Goal: Information Seeking & Learning: Learn about a topic

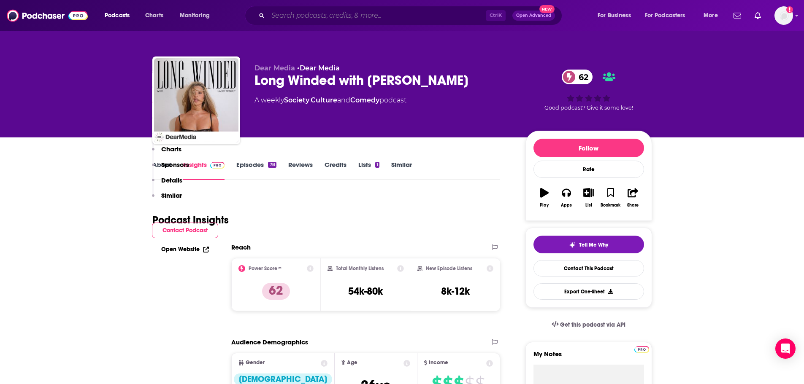
click at [328, 12] on input "Search podcasts, credits, & more..." at bounding box center [377, 15] width 218 height 13
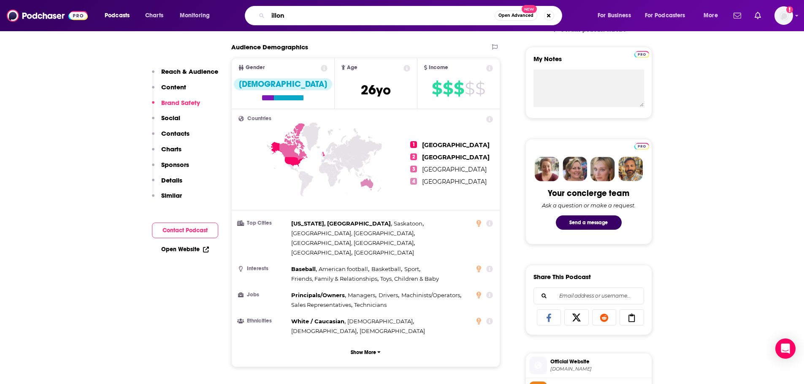
type input "[PERSON_NAME]"
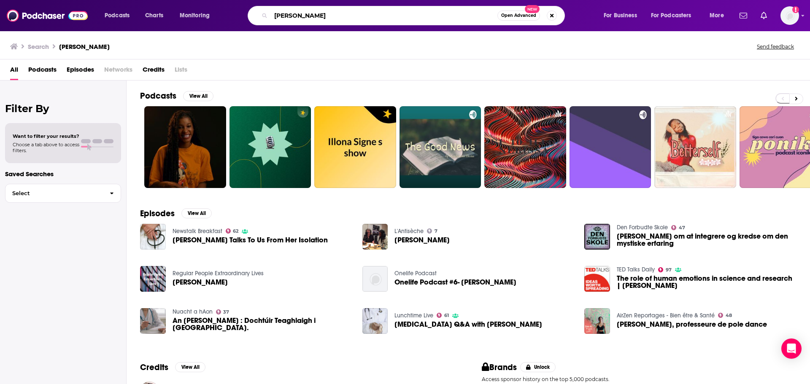
click at [294, 19] on input "[PERSON_NAME]" at bounding box center [384, 15] width 227 height 13
click at [294, 19] on input "illona" at bounding box center [384, 15] width 227 height 13
type input "maher"
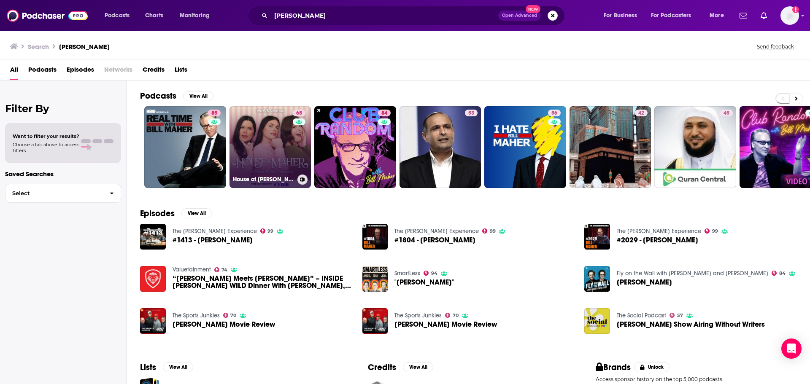
click at [267, 140] on link "68 House of Maher" at bounding box center [270, 147] width 82 height 82
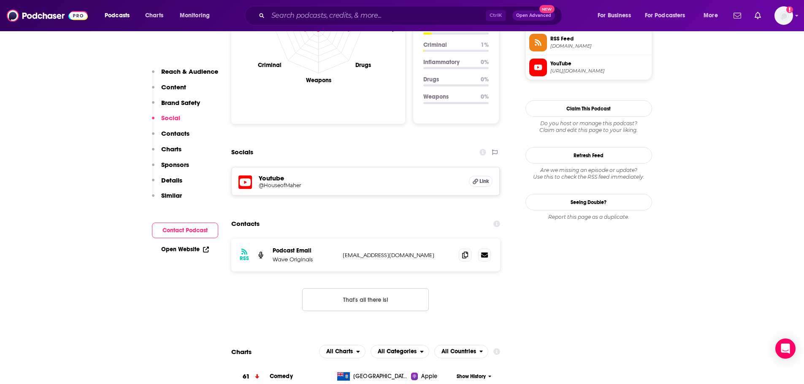
scroll to position [711, 0]
click at [467, 255] on icon at bounding box center [465, 254] width 6 height 7
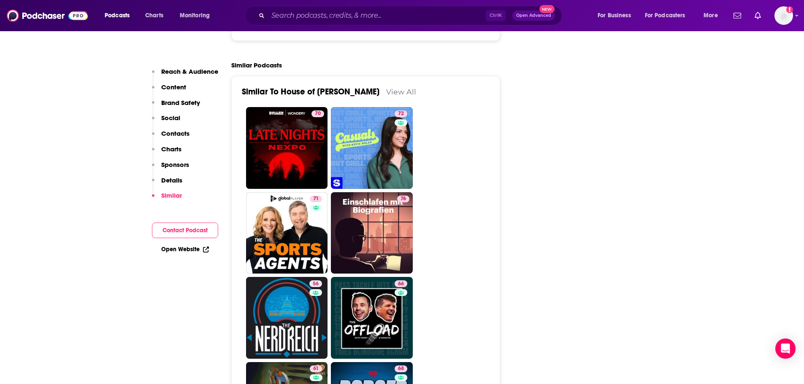
scroll to position [1679, 0]
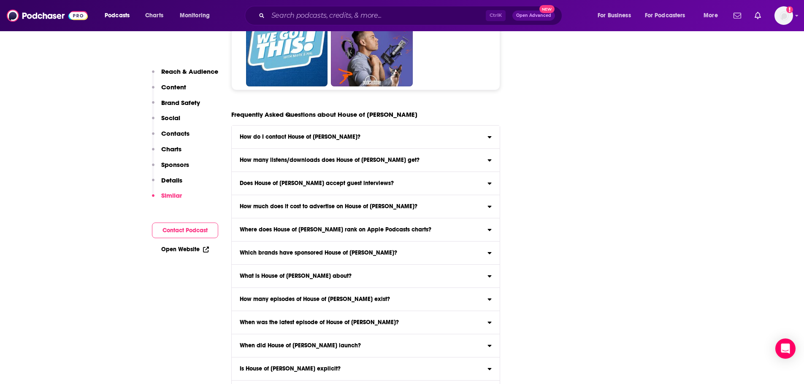
scroll to position [4384, 0]
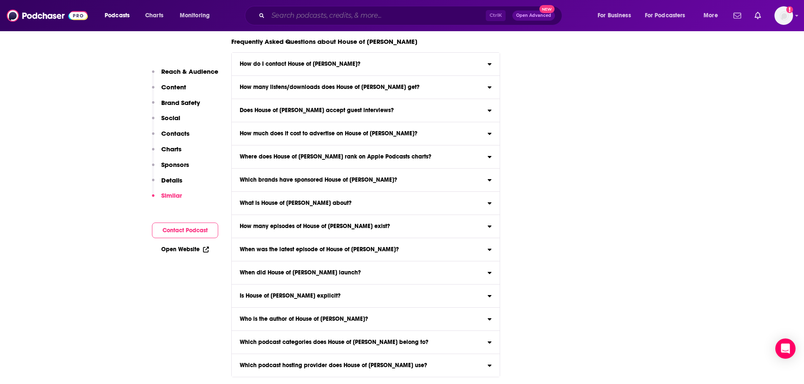
click at [319, 16] on input "Search podcasts, credits, & more..." at bounding box center [377, 15] width 218 height 13
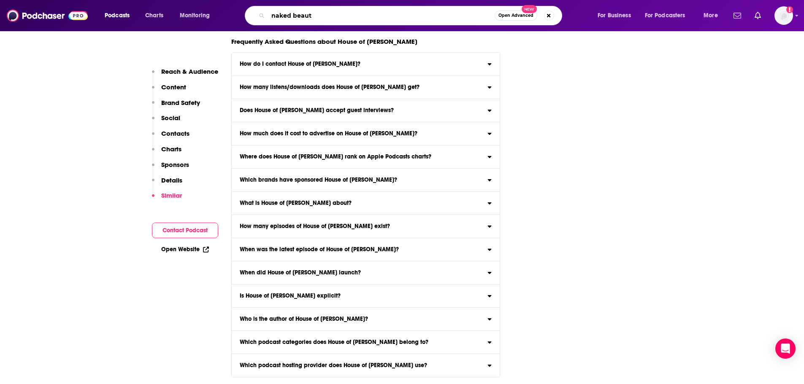
type input "naked beauty"
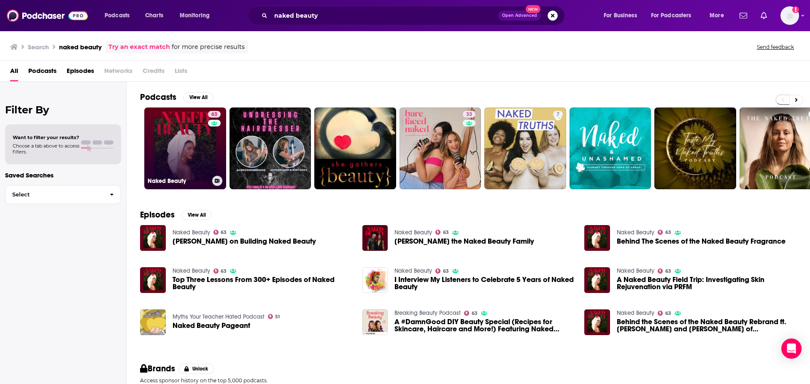
click at [192, 121] on link "63 Naked Beauty" at bounding box center [185, 149] width 82 height 82
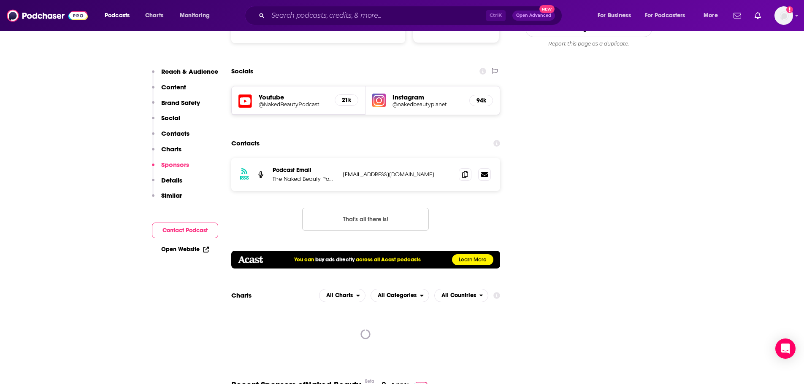
scroll to position [969, 0]
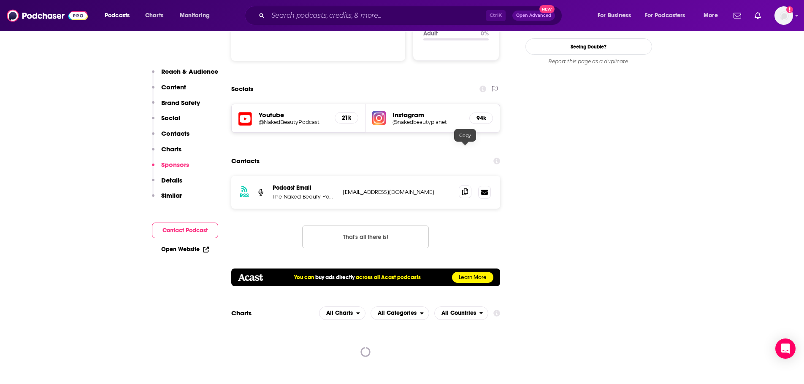
click at [464, 189] on icon at bounding box center [465, 192] width 6 height 7
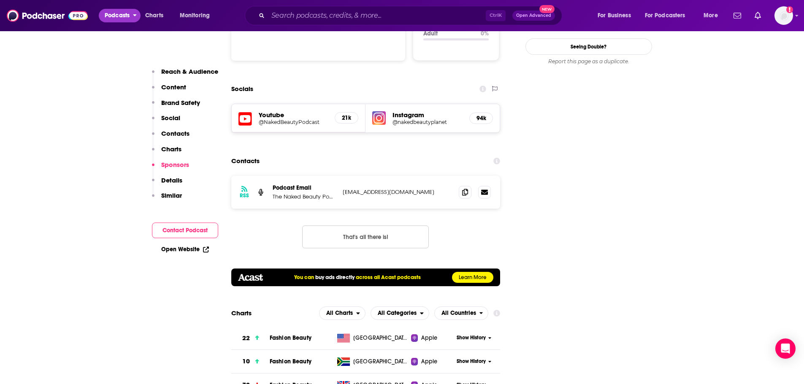
click at [124, 14] on span "Podcasts" at bounding box center [117, 16] width 25 height 12
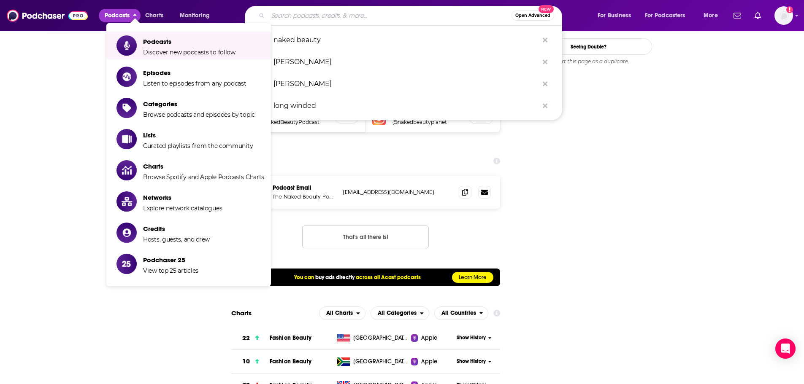
click at [380, 18] on input "Search podcasts, credits, & more..." at bounding box center [389, 15] width 243 height 13
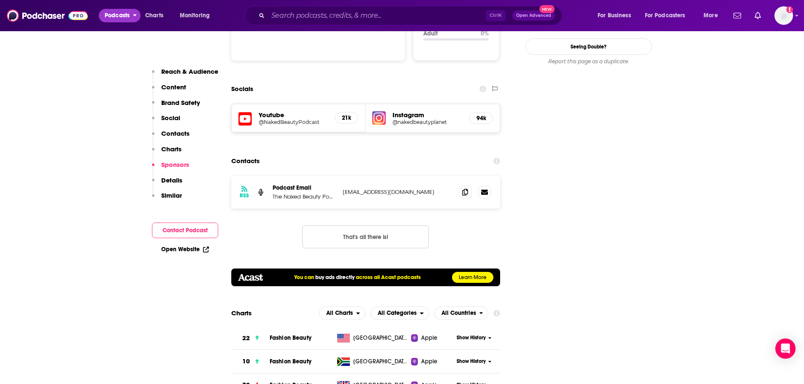
click at [111, 13] on span "Podcasts" at bounding box center [117, 16] width 25 height 12
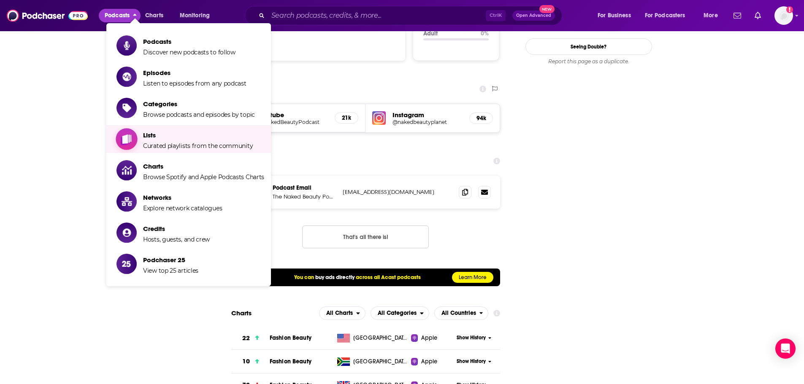
click at [173, 135] on span "Lists" at bounding box center [198, 135] width 110 height 8
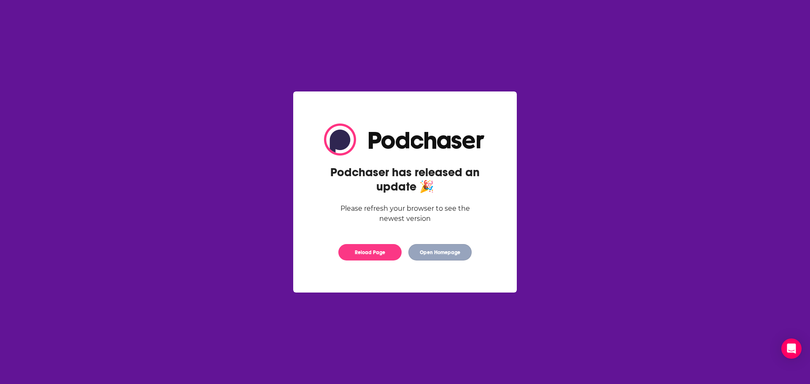
click at [424, 249] on button "Open Homepage" at bounding box center [439, 252] width 63 height 16
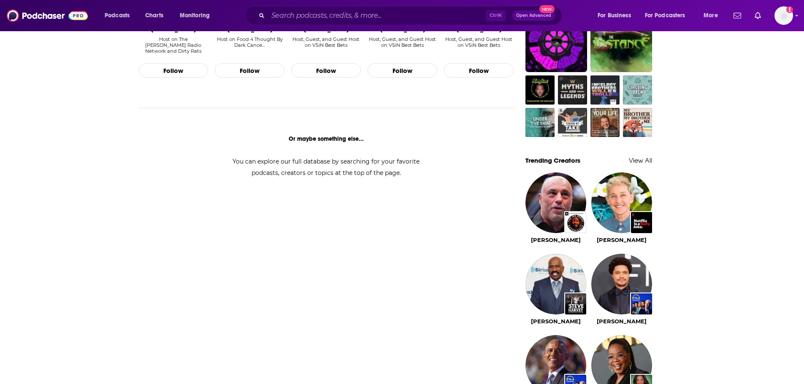
scroll to position [633, 0]
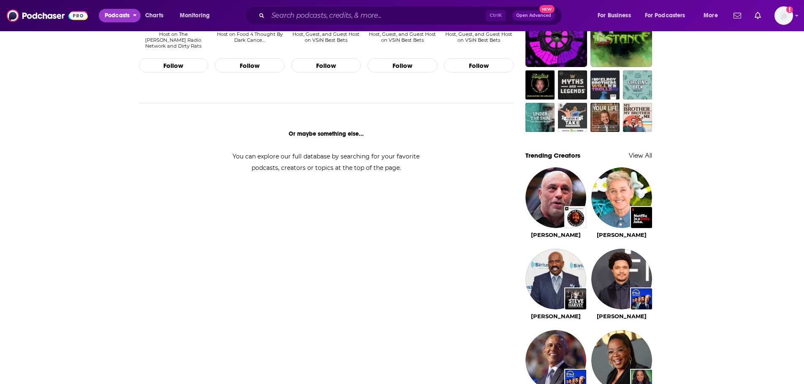
click at [122, 16] on span "Podcasts" at bounding box center [117, 16] width 25 height 12
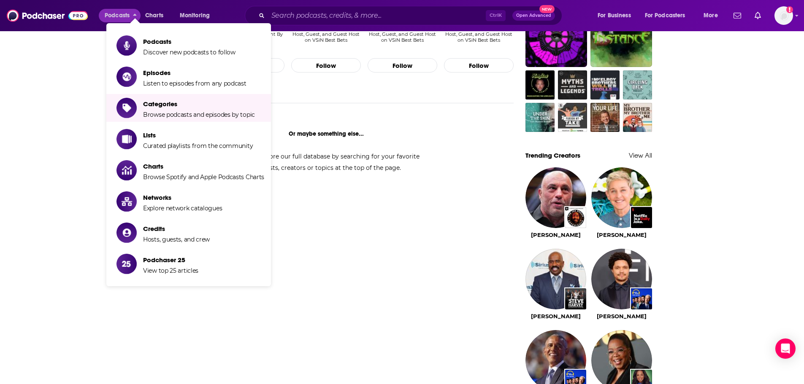
click at [314, 167] on div "You can explore our full database by searching for your favorite podcasts, crea…" at bounding box center [326, 162] width 208 height 23
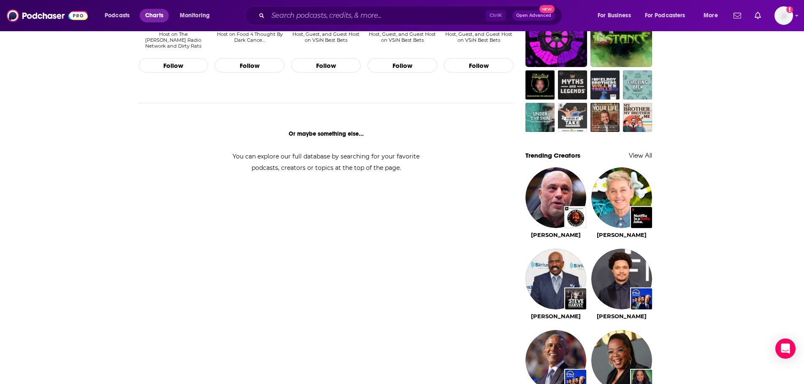
click at [159, 14] on span "Charts" at bounding box center [154, 16] width 18 height 12
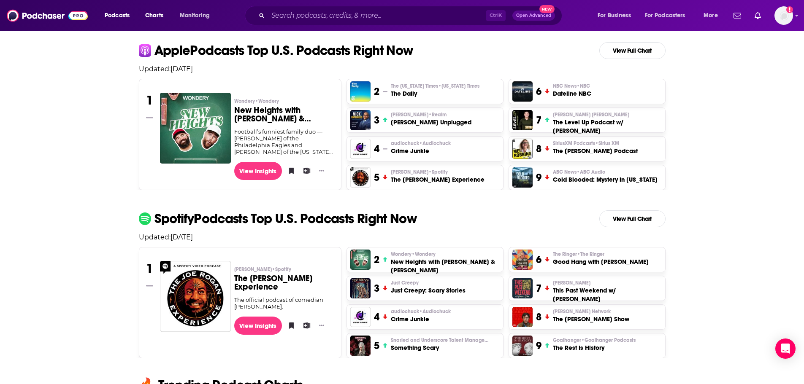
scroll to position [211, 0]
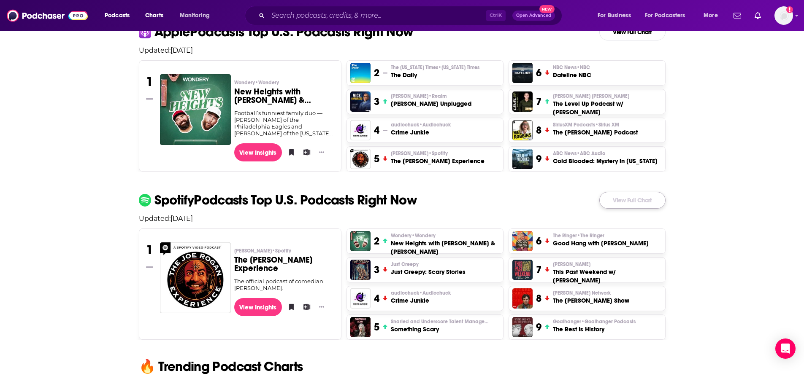
click at [651, 205] on link "View Full Chart" at bounding box center [632, 200] width 66 height 17
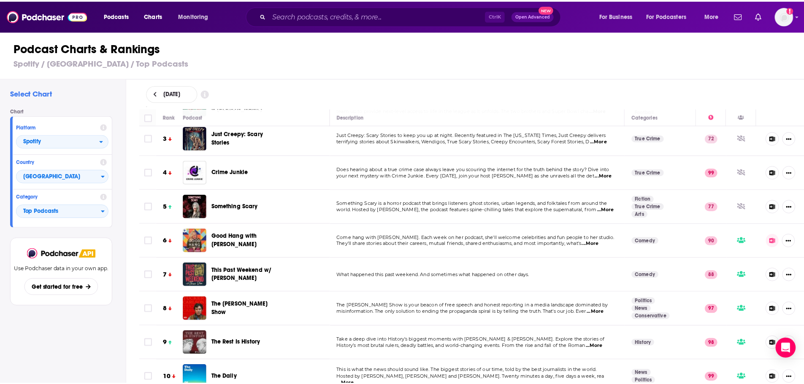
scroll to position [84, 0]
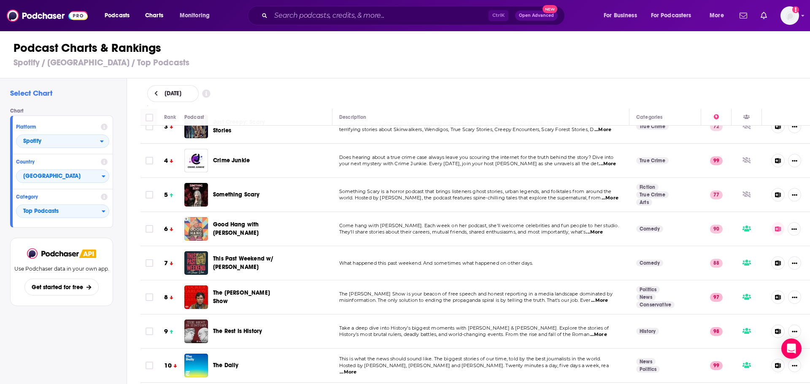
click at [201, 226] on img "Good Hang with Amy Poehler" at bounding box center [196, 229] width 24 height 24
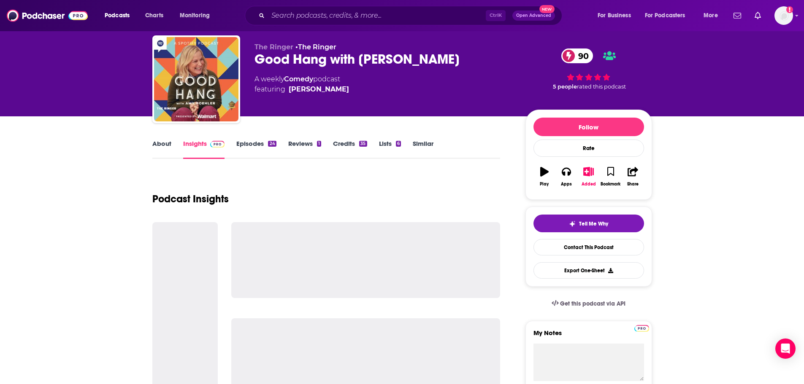
scroll to position [42, 0]
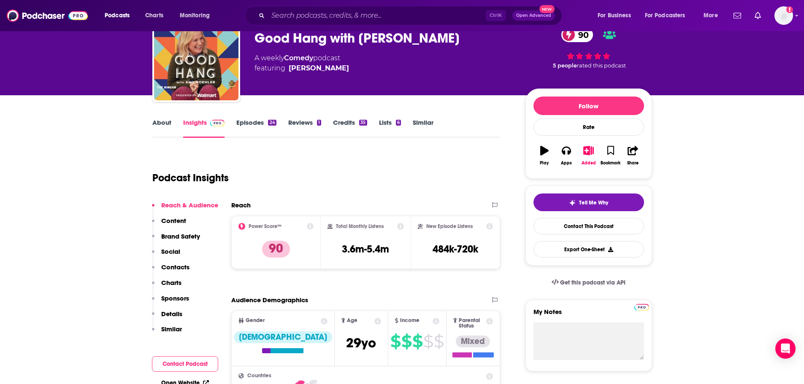
click at [391, 120] on link "Lists 6" at bounding box center [390, 128] width 22 height 19
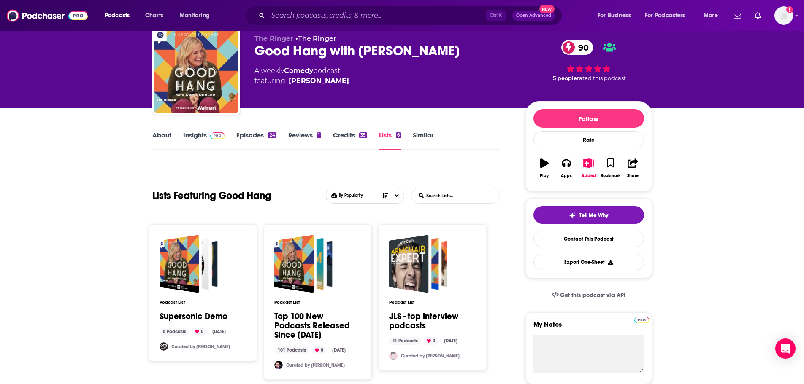
scroll to position [42, 0]
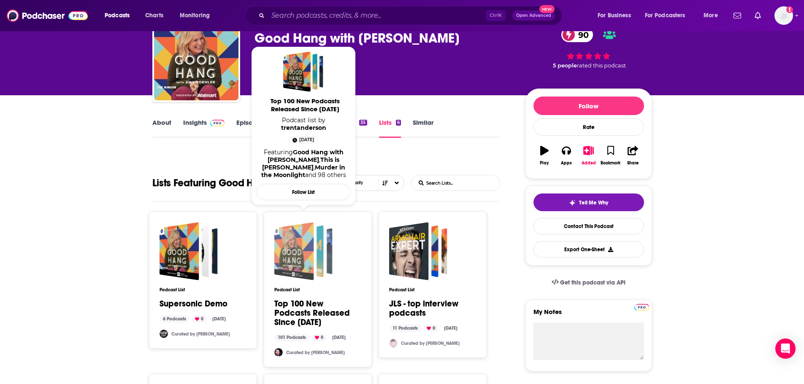
click at [309, 273] on div "Top 100 New Podcasts Released Since February 1, 2025" at bounding box center [294, 251] width 40 height 58
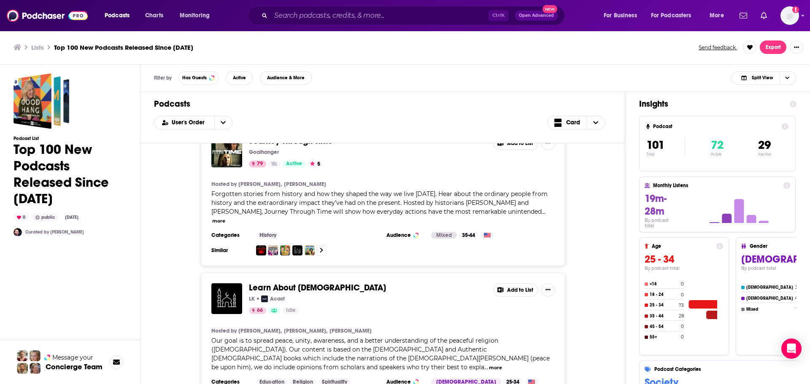
scroll to position [591, 0]
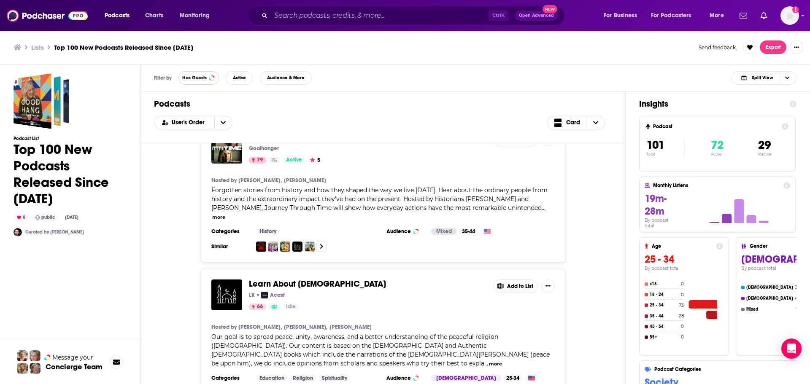
click at [209, 81] on button "Has Guests" at bounding box center [198, 77] width 40 height 13
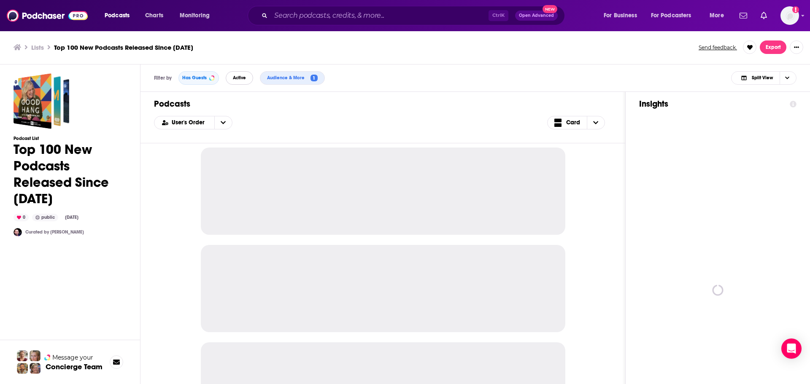
click at [243, 74] on button "Active" at bounding box center [239, 77] width 27 height 13
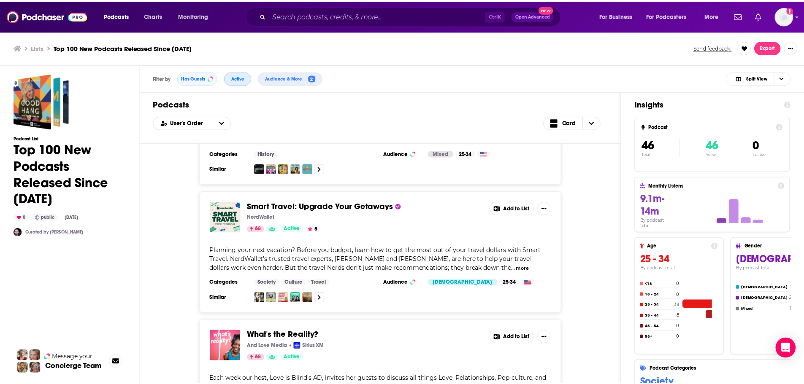
scroll to position [928, 0]
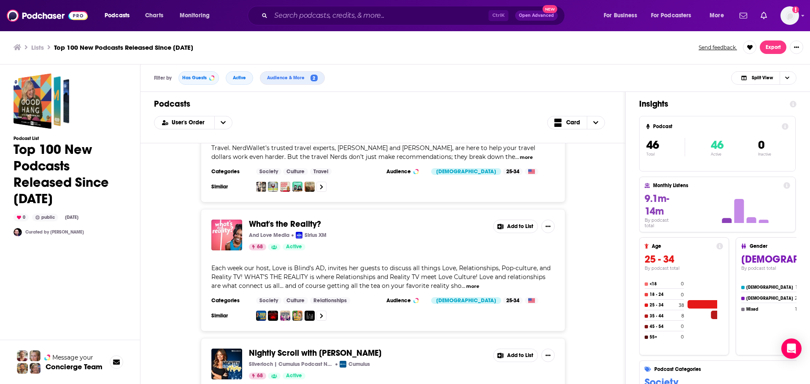
click at [471, 283] on button "more" at bounding box center [472, 286] width 13 height 7
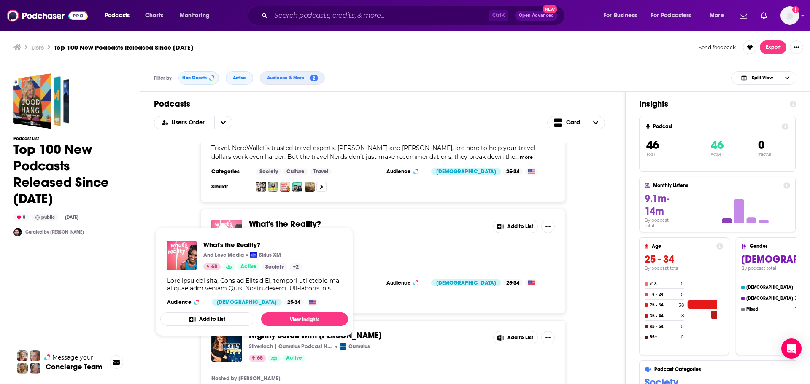
click at [223, 220] on img "What's the Reality?" at bounding box center [226, 235] width 31 height 31
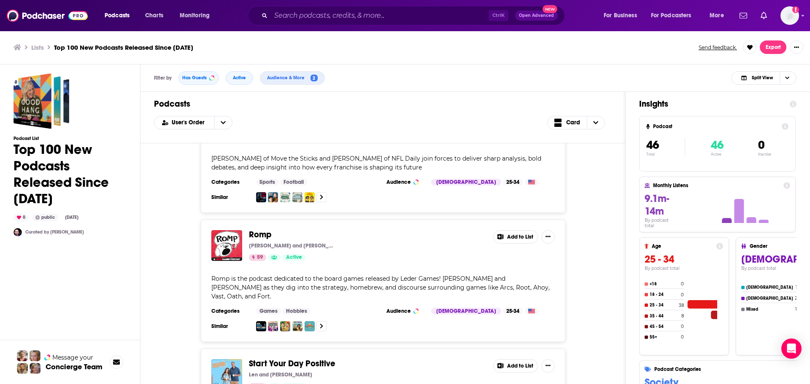
scroll to position [3058, 0]
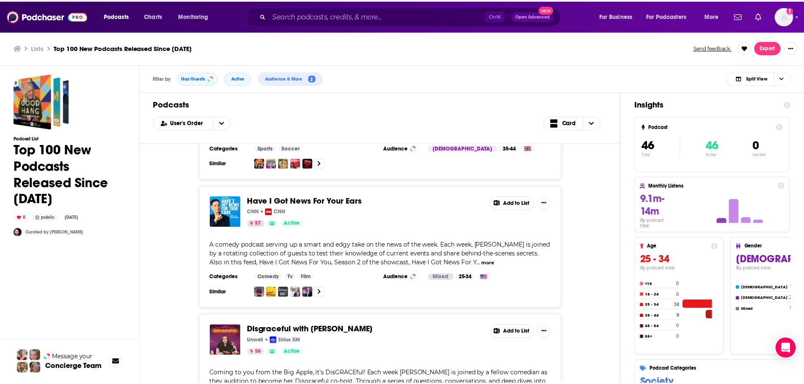
scroll to position [4116, 0]
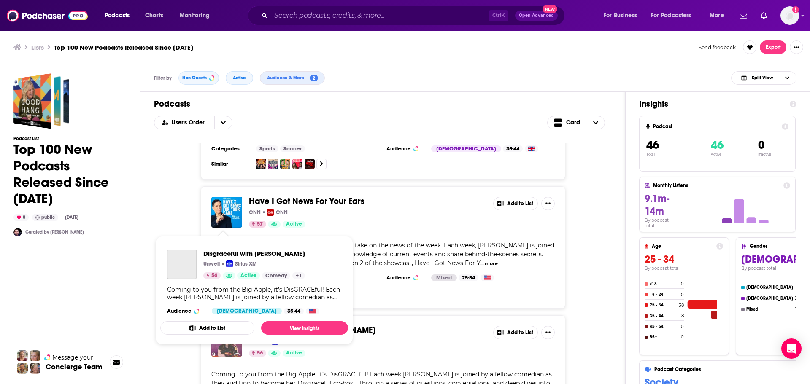
click at [237, 326] on img "Disgraceful with Grace O'Malley" at bounding box center [226, 341] width 31 height 31
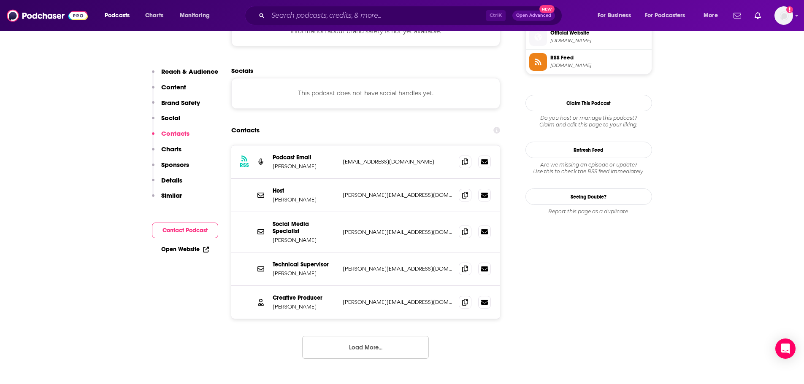
scroll to position [759, 0]
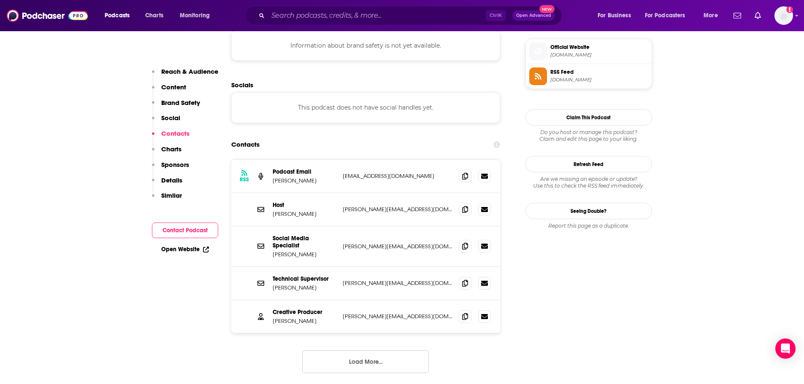
click at [366, 351] on button "Load More..." at bounding box center [365, 362] width 127 height 23
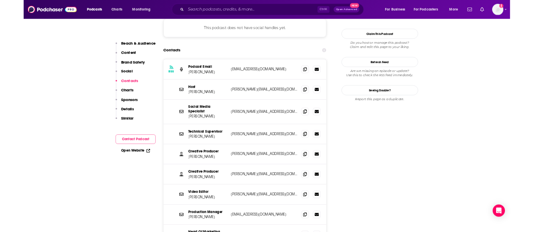
scroll to position [802, 0]
